Goal: Navigation & Orientation: Find specific page/section

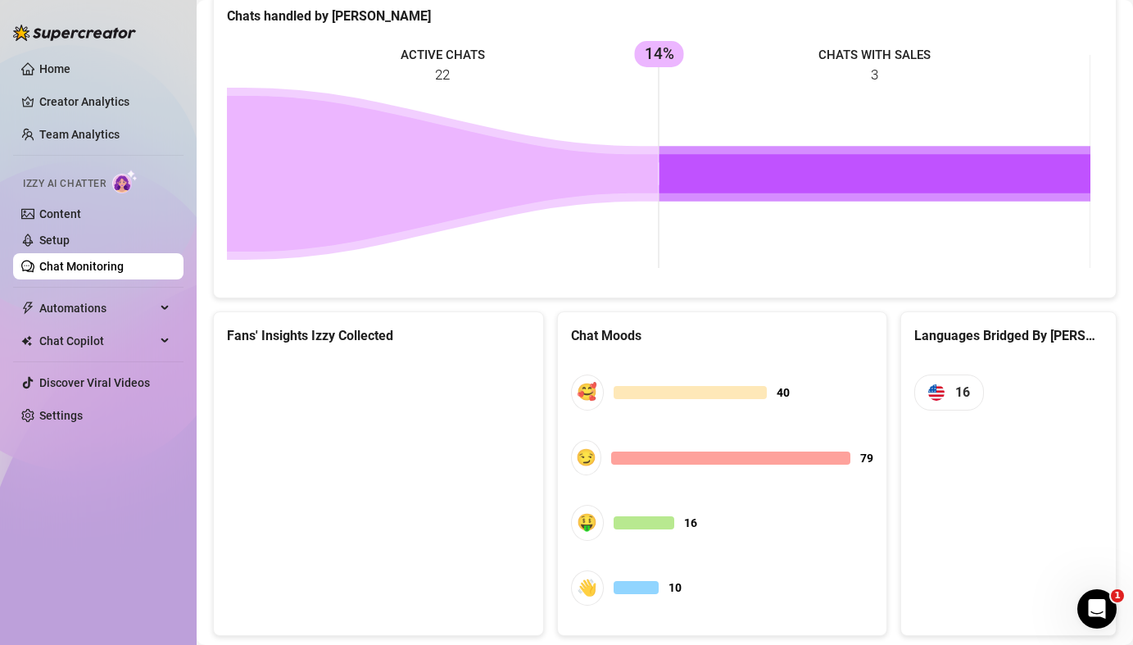
scroll to position [759, 0]
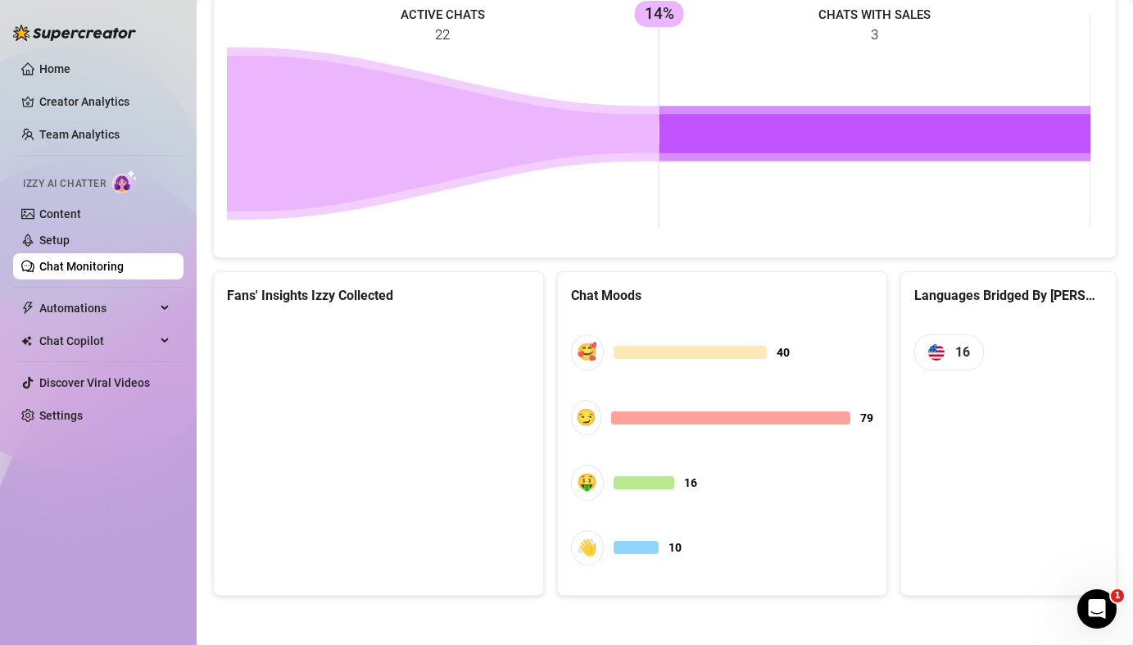
click at [425, 374] on canvas at bounding box center [376, 441] width 298 height 246
drag, startPoint x: 413, startPoint y: 420, endPoint x: 353, endPoint y: 428, distance: 60.3
click at [351, 428] on canvas at bounding box center [376, 441] width 298 height 246
click at [383, 497] on canvas at bounding box center [376, 441] width 298 height 246
click at [445, 387] on canvas at bounding box center [376, 441] width 298 height 246
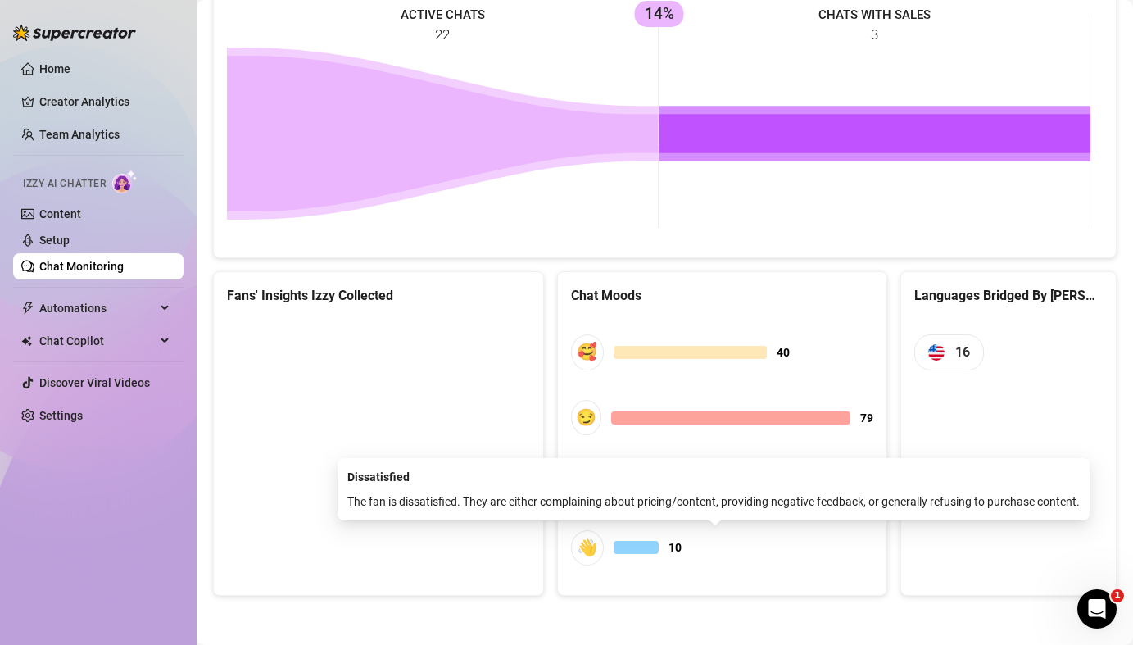
click at [621, 550] on div at bounding box center [635, 546] width 45 height 13
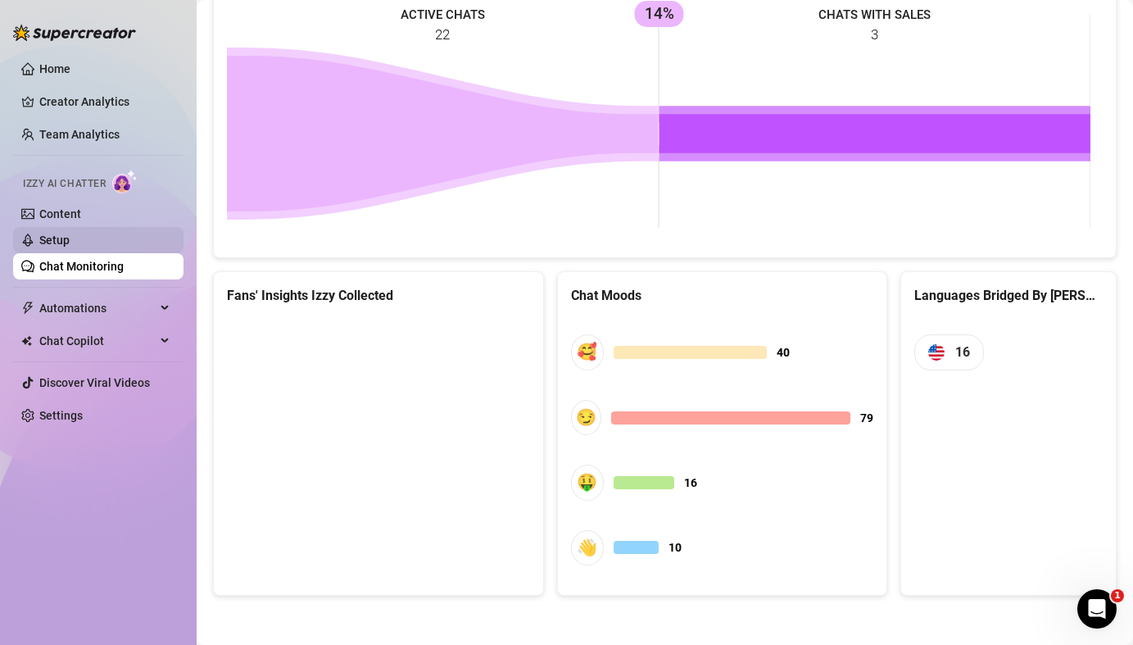
click at [70, 246] on link "Setup" at bounding box center [54, 239] width 30 height 13
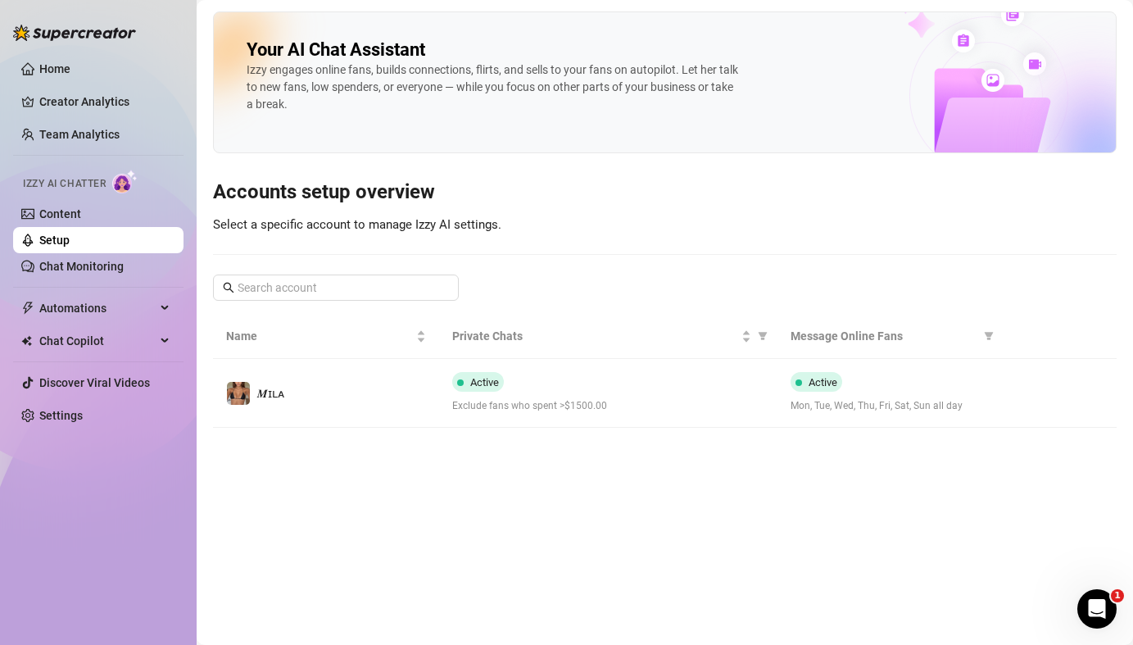
click at [70, 233] on link "Setup" at bounding box center [54, 239] width 30 height 13
click at [81, 216] on link "Content" at bounding box center [60, 213] width 42 height 13
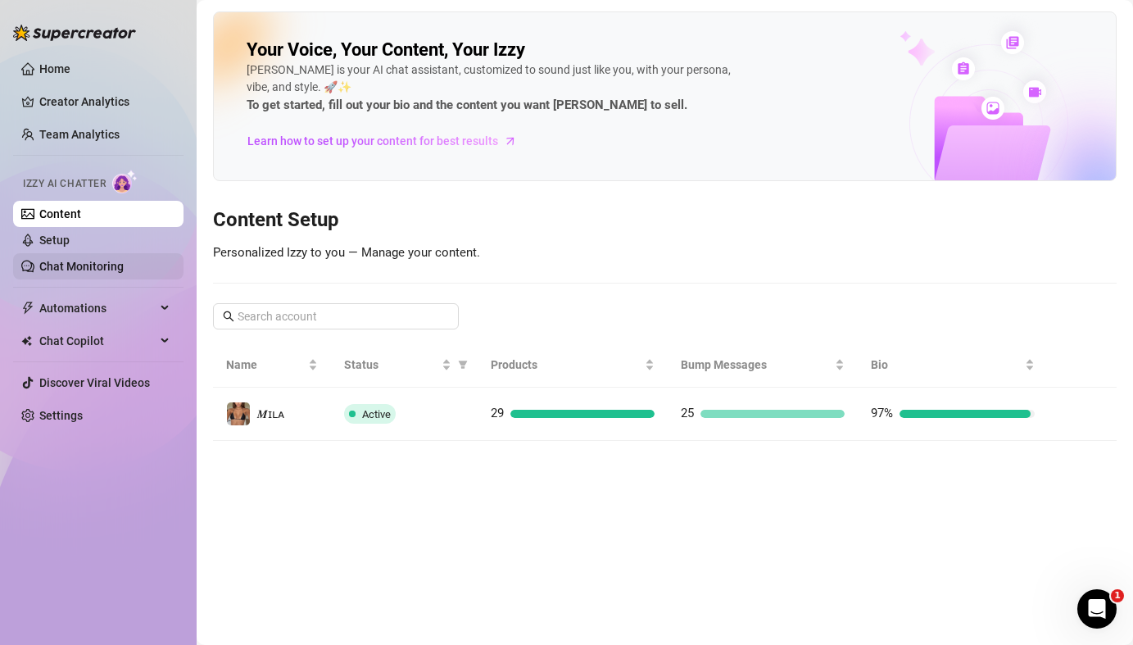
click at [80, 265] on link "Chat Monitoring" at bounding box center [81, 266] width 84 height 13
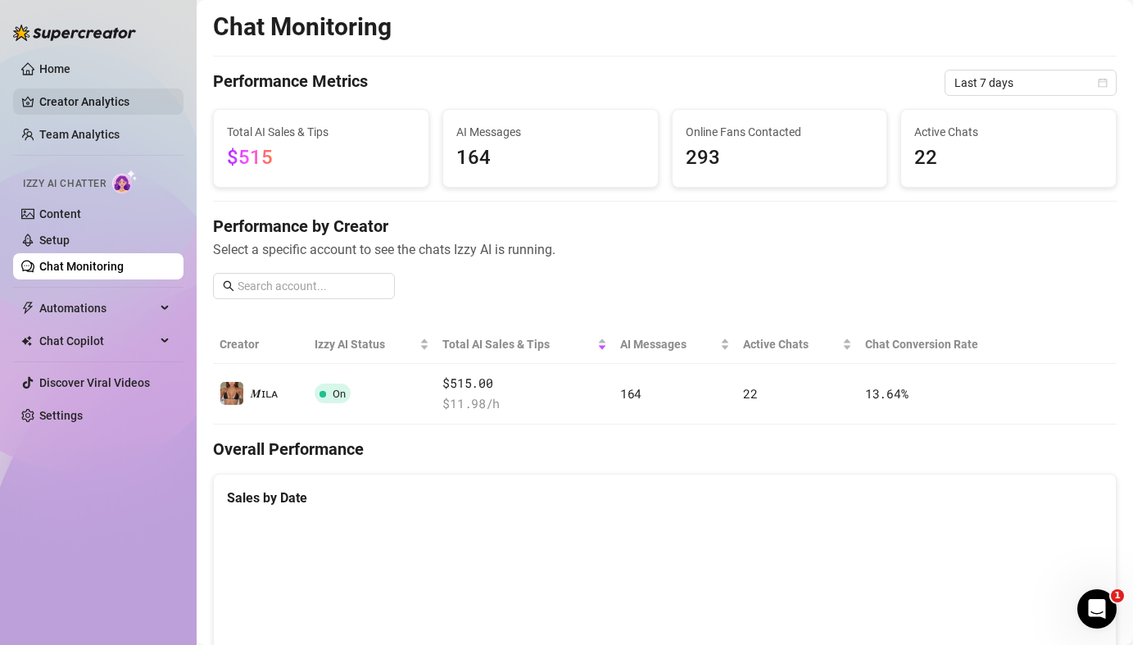
click at [87, 106] on link "Creator Analytics" at bounding box center [104, 101] width 131 height 26
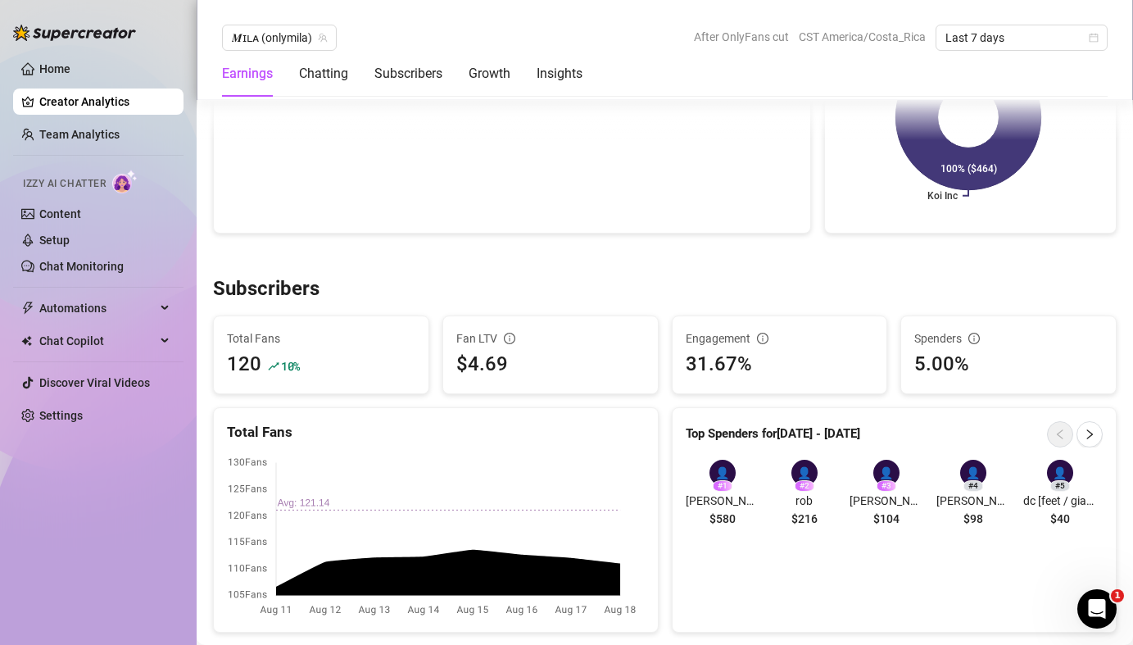
scroll to position [810, 0]
